Goal: Information Seeking & Learning: Learn about a topic

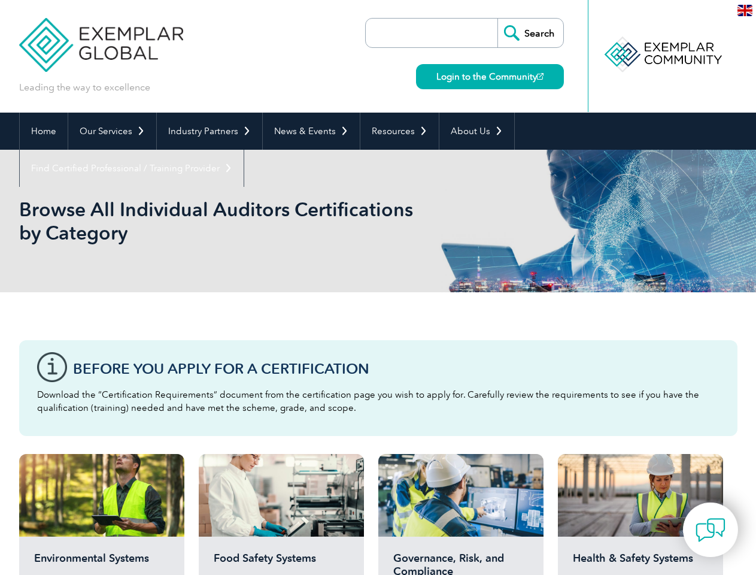
click at [378, 287] on div "Browse All Individual Auditors Certifications by Category" at bounding box center [378, 221] width 719 height 143
click at [111, 131] on link "Our Services" at bounding box center [112, 131] width 88 height 37
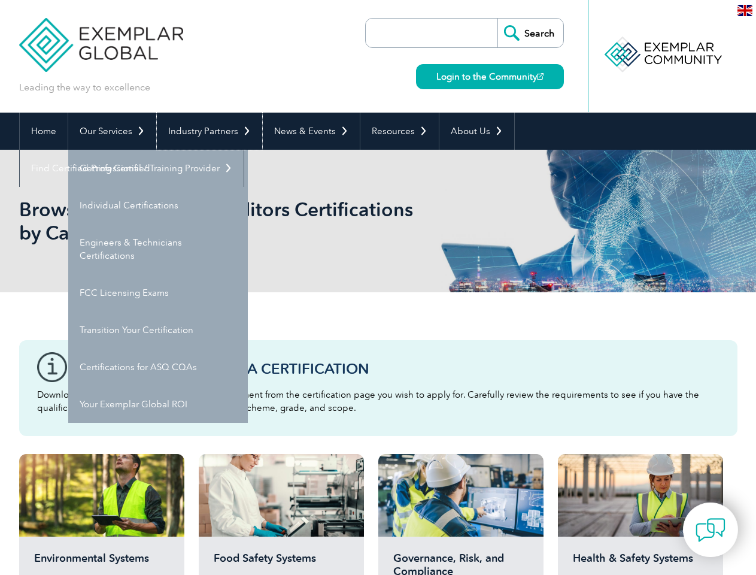
click at [207, 131] on link "Industry Partners" at bounding box center [209, 131] width 105 height 37
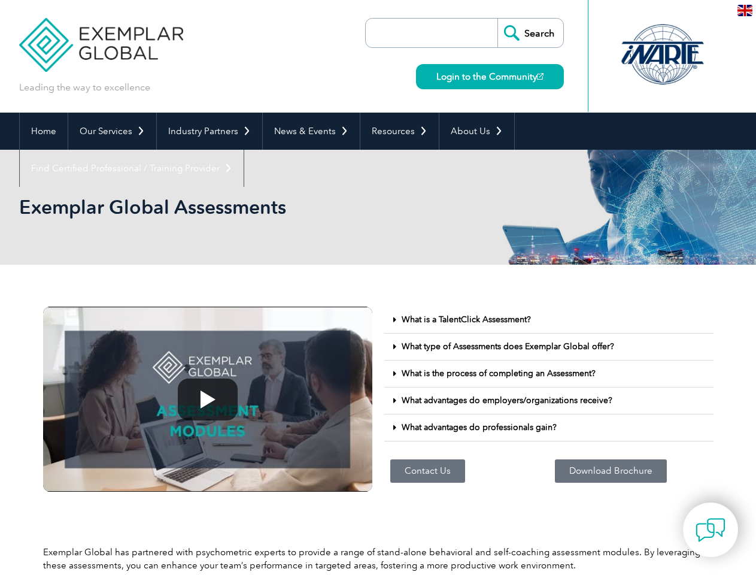
click at [111, 131] on link "Our Services" at bounding box center [112, 131] width 88 height 37
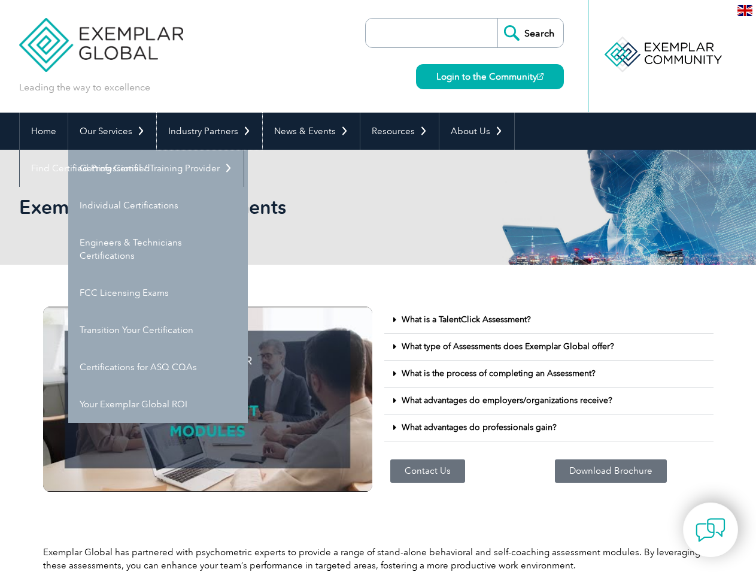
click at [207, 131] on link "Industry Partners" at bounding box center [209, 131] width 105 height 37
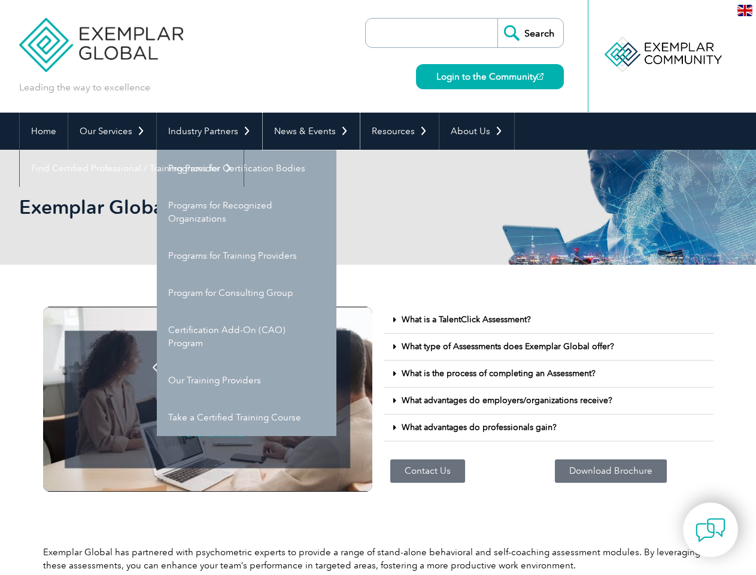
click at [308, 131] on link "News & Events" at bounding box center [311, 131] width 97 height 37
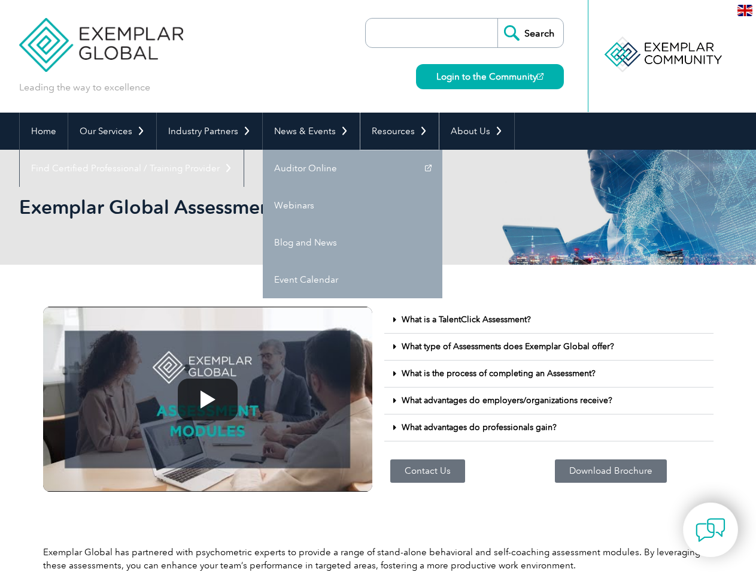
click at [395, 131] on link "Resources" at bounding box center [400, 131] width 78 height 37
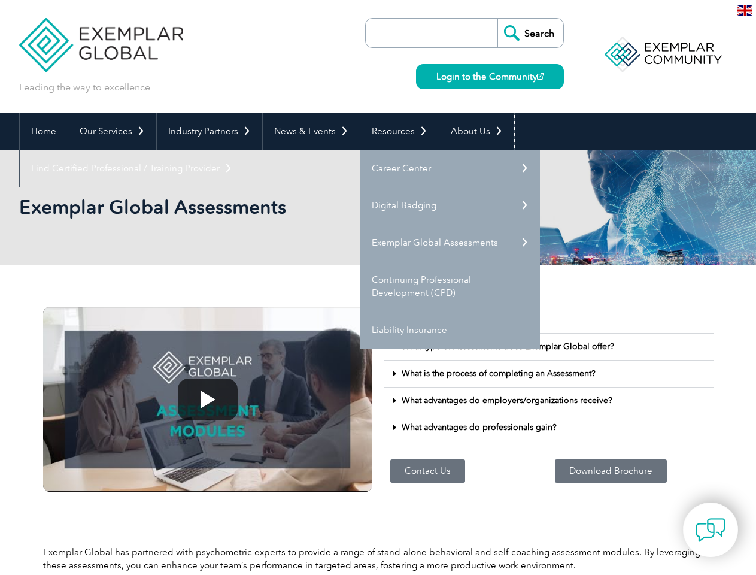
click at [471, 131] on link "About Us" at bounding box center [477, 131] width 75 height 37
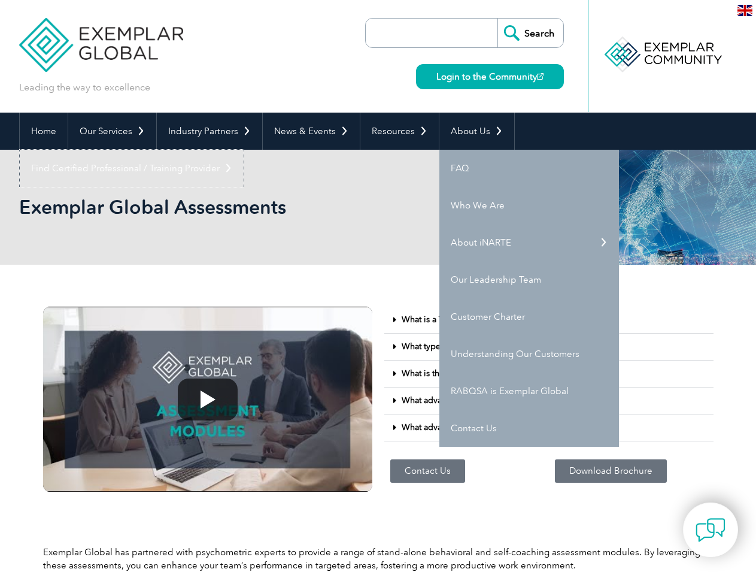
click at [244, 150] on link "Find Certified Professional / Training Provider" at bounding box center [132, 168] width 224 height 37
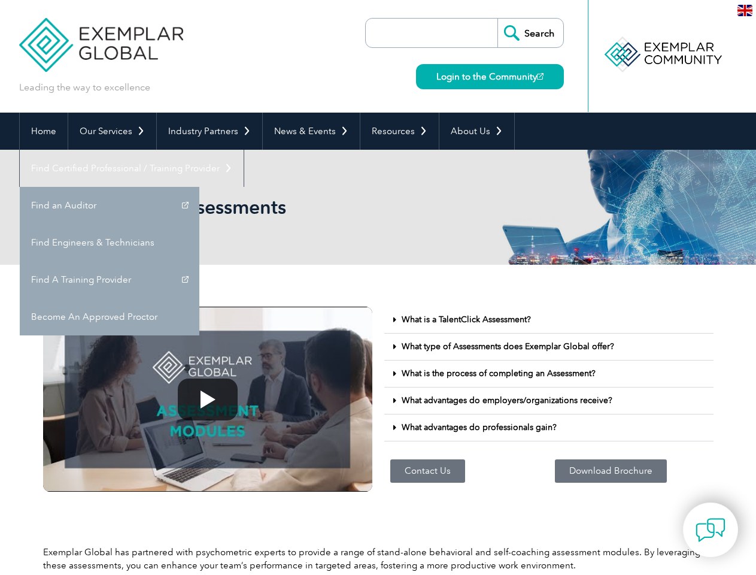
click at [549, 320] on div "What is a TalentClick Assessment?" at bounding box center [549, 320] width 329 height 27
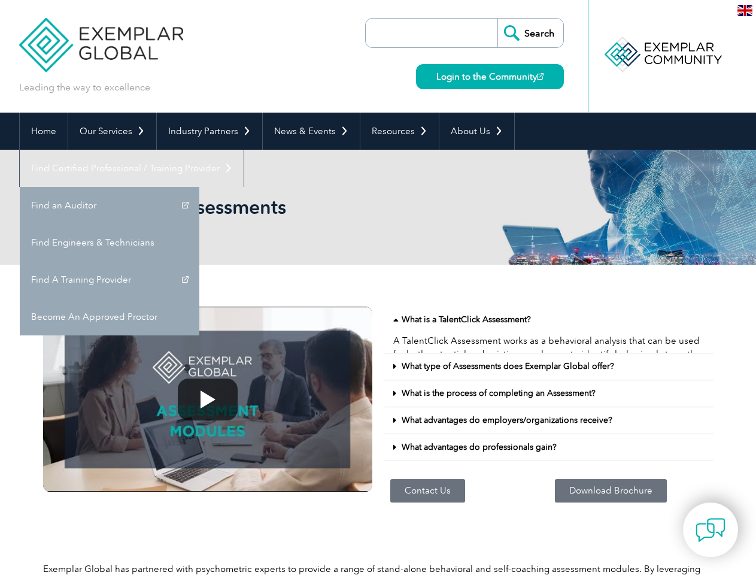
click at [549, 347] on p "A TalentClick Assessment works as a behavioral analysis that can be used for bo…" at bounding box center [548, 400] width 311 height 132
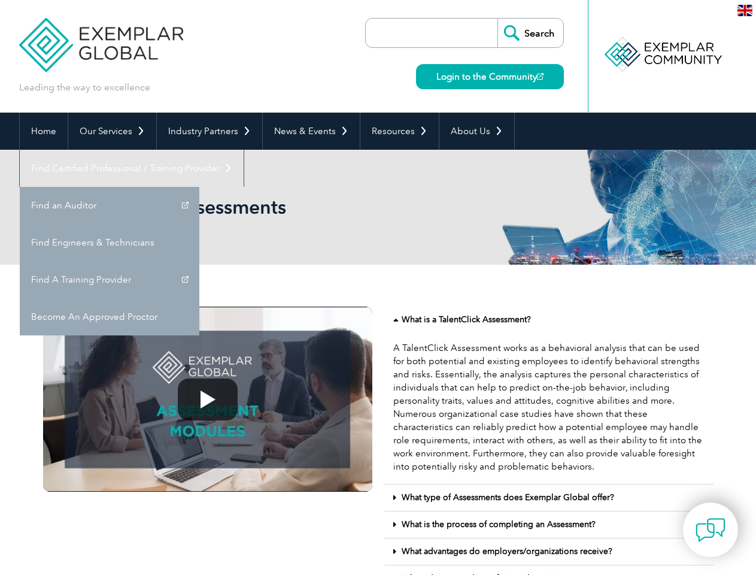
click at [549, 374] on p "A TalentClick Assessment works as a behavioral analysis that can be used for bo…" at bounding box center [548, 407] width 311 height 132
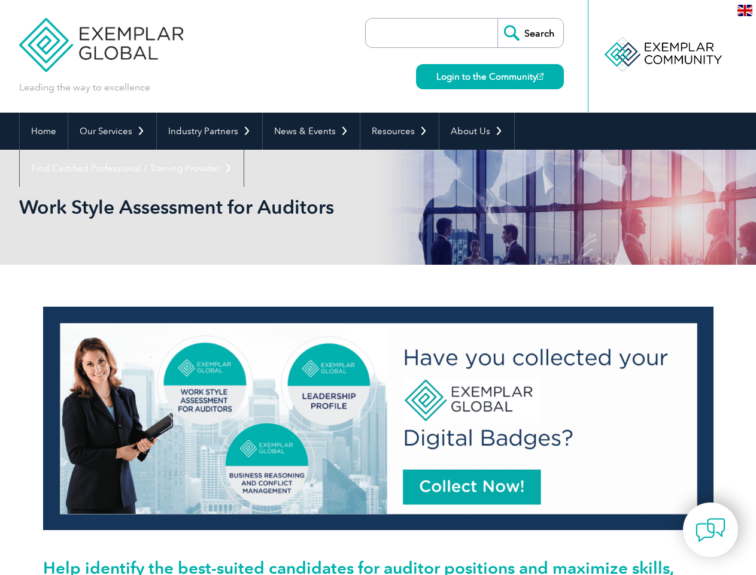
click at [111, 131] on link "Our Services" at bounding box center [112, 131] width 88 height 37
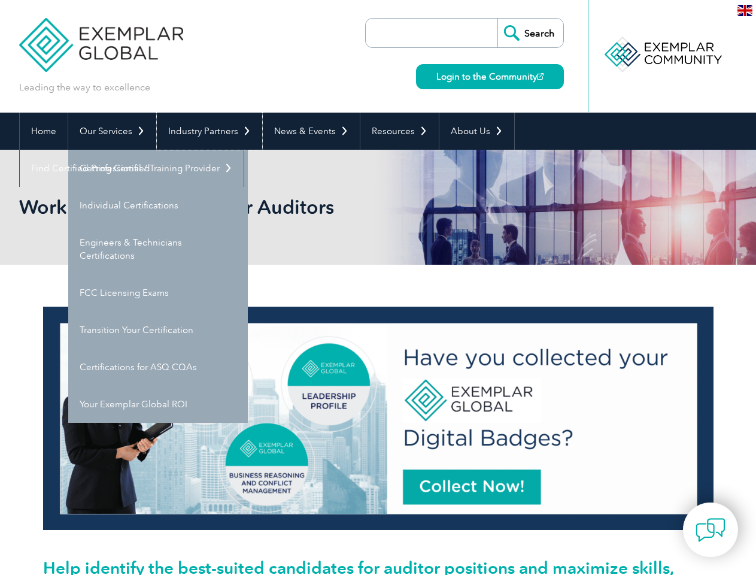
click at [207, 131] on link "Industry Partners" at bounding box center [209, 131] width 105 height 37
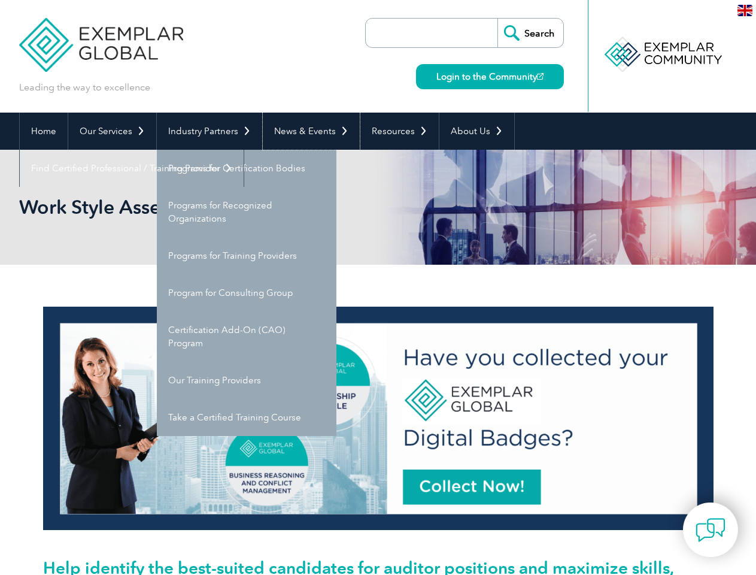
click at [308, 131] on link "News & Events" at bounding box center [311, 131] width 97 height 37
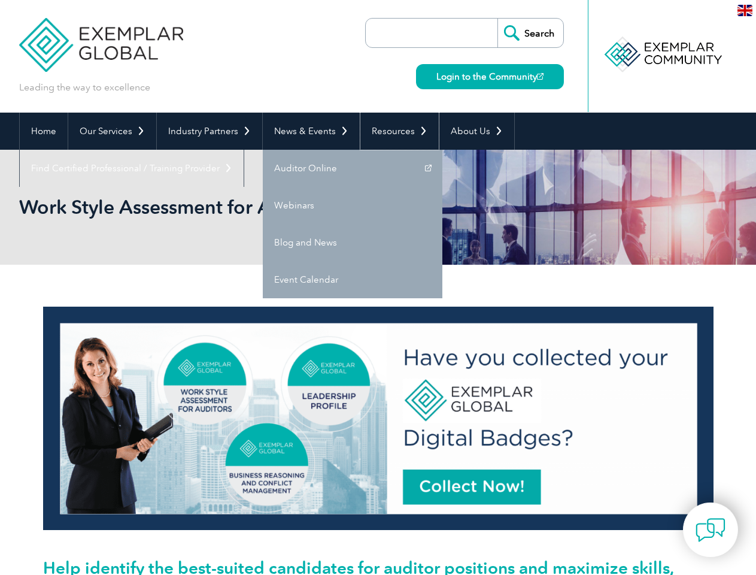
click at [395, 131] on link "Resources" at bounding box center [400, 131] width 78 height 37
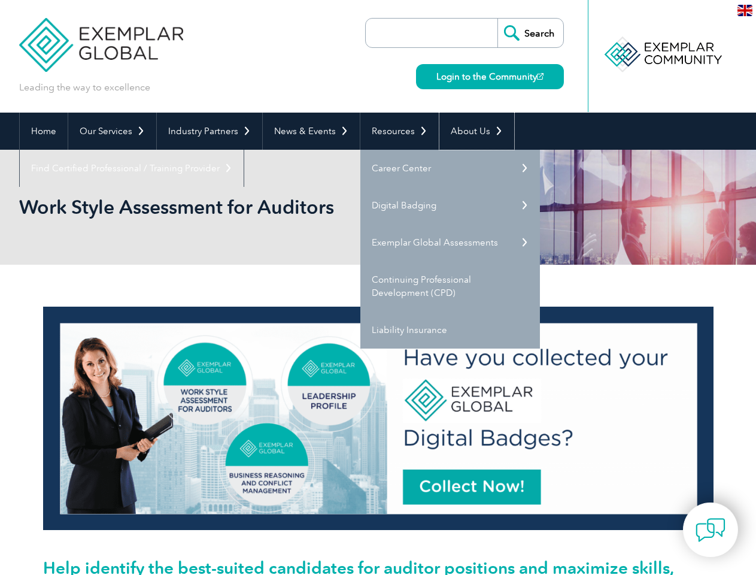
click at [471, 131] on link "About Us" at bounding box center [477, 131] width 75 height 37
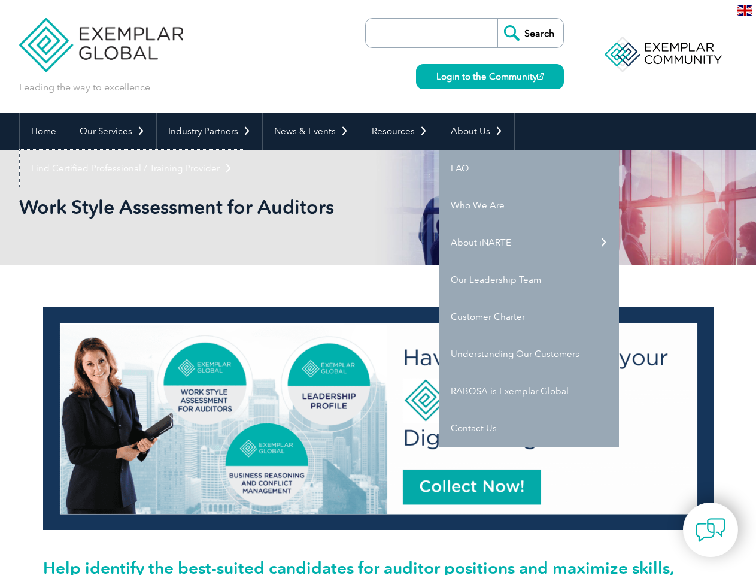
click at [244, 150] on link "Find Certified Professional / Training Provider" at bounding box center [132, 168] width 224 height 37
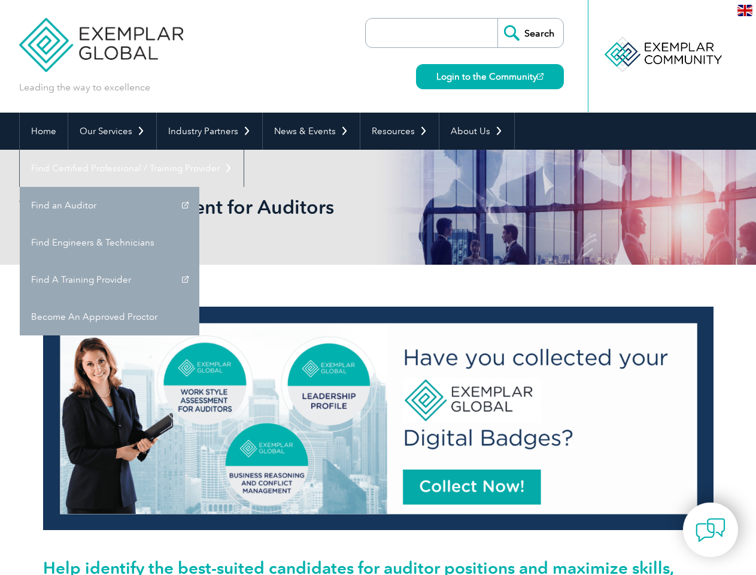
click at [711, 529] on img at bounding box center [711, 530] width 30 height 30
